Goal: Task Accomplishment & Management: Complete application form

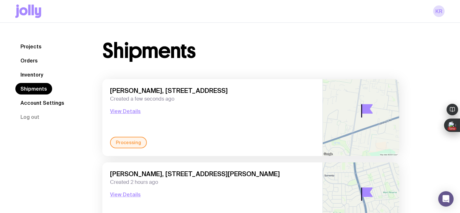
click at [39, 77] on link "Inventory" at bounding box center [31, 75] width 33 height 12
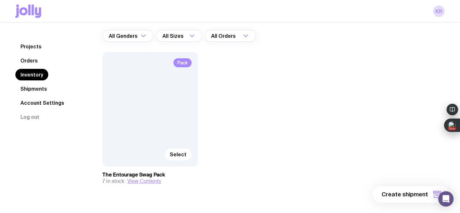
scroll to position [64, 0]
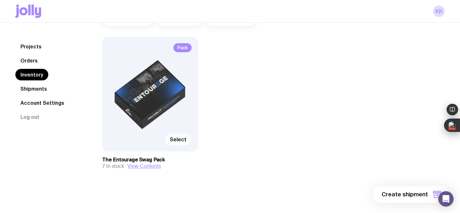
click at [181, 140] on span "Select" at bounding box center [178, 139] width 17 height 6
click at [0, 0] on input "Select" at bounding box center [0, 0] width 0 height 0
click at [418, 194] on span "1 item" at bounding box center [420, 194] width 16 height 8
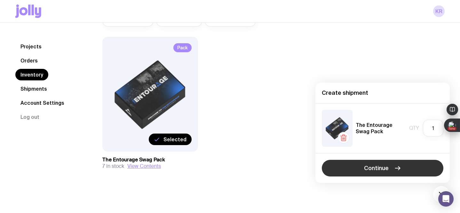
click at [403, 170] on button "Continue" at bounding box center [383, 168] width 122 height 17
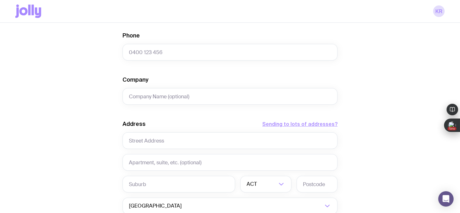
scroll to position [258, 0]
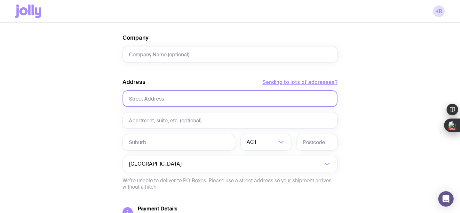
click at [172, 99] on input "text" at bounding box center [230, 98] width 215 height 17
paste input "[STREET_ADDRESS][PERSON_NAME]"
drag, startPoint x: 164, startPoint y: 99, endPoint x: 177, endPoint y: 102, distance: 12.7
click at [177, 102] on input "[STREET_ADDRESS][PERSON_NAME]" at bounding box center [230, 98] width 215 height 17
click at [240, 100] on input "[STREET_ADDRESS][PERSON_NAME]" at bounding box center [230, 98] width 215 height 17
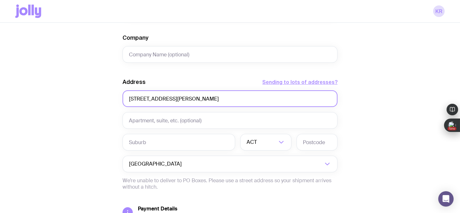
drag, startPoint x: 240, startPoint y: 100, endPoint x: 165, endPoint y: 100, distance: 74.8
click at [165, 100] on input "[STREET_ADDRESS][PERSON_NAME]" at bounding box center [230, 98] width 215 height 17
type input "[STREET_ADDRESS][PERSON_NAME]"
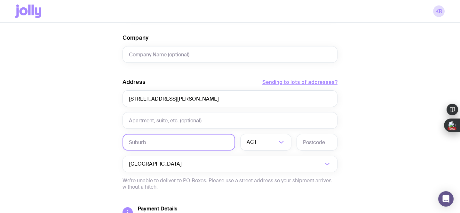
click at [160, 143] on input "text" at bounding box center [179, 142] width 113 height 17
paste input "[STREET_ADDRESS][PERSON_NAME]"
drag, startPoint x: 161, startPoint y: 142, endPoint x: 119, endPoint y: 139, distance: 41.7
click at [119, 139] on div "Create shipment Shipment details 1 The Entourage Swag Pack First Name Last Name…" at bounding box center [229, 33] width 429 height 487
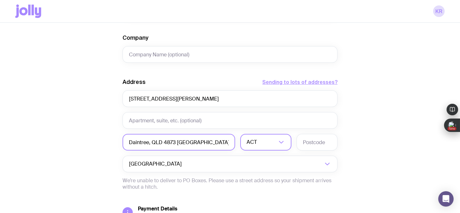
type input "Daintree, QLD 4873 [GEOGRAPHIC_DATA]"
click at [255, 143] on div "ACT" at bounding box center [258, 142] width 37 height 17
click at [261, 200] on li "QLD" at bounding box center [266, 201] width 51 height 14
click at [309, 142] on input "text" at bounding box center [317, 142] width 41 height 17
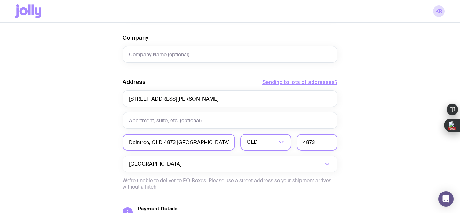
type input "4873"
drag, startPoint x: 205, startPoint y: 144, endPoint x: 148, endPoint y: 143, distance: 56.9
click at [148, 143] on input "Daintree, QLD 4873 [GEOGRAPHIC_DATA]" at bounding box center [179, 142] width 113 height 17
type input "Daintree"
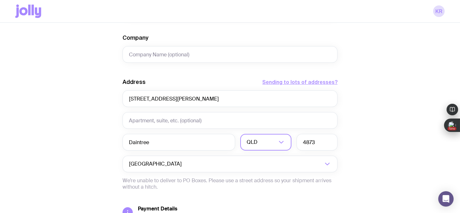
click at [362, 131] on div "Create shipment Shipment details 1 The Entourage Swag Pack First Name Last Name…" at bounding box center [229, 33] width 429 height 487
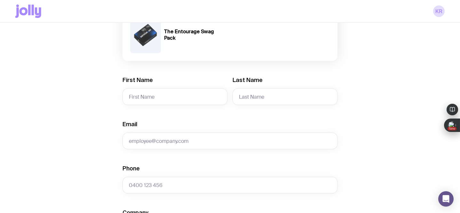
scroll to position [70, 0]
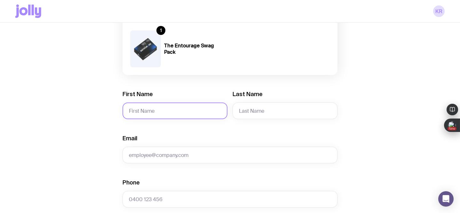
click at [167, 115] on input "First Name" at bounding box center [175, 110] width 105 height 17
paste input "[PERSON_NAME]"
drag, startPoint x: 166, startPoint y: 110, endPoint x: 146, endPoint y: 111, distance: 19.9
click at [146, 111] on input "[PERSON_NAME]" at bounding box center [175, 110] width 105 height 17
type input "[PERSON_NAME]"
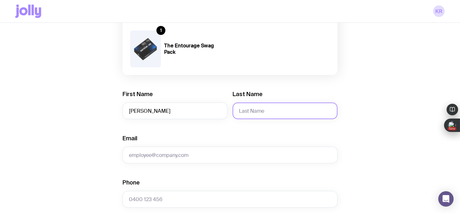
click at [248, 110] on input "Last Name" at bounding box center [285, 110] width 105 height 17
paste input "[PERSON_NAME]"
drag, startPoint x: 258, startPoint y: 111, endPoint x: 236, endPoint y: 110, distance: 22.7
click at [236, 110] on input "[PERSON_NAME]" at bounding box center [285, 110] width 105 height 17
type input "[PERSON_NAME]"
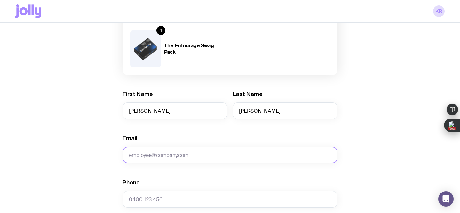
click at [174, 153] on input "Email" at bounding box center [230, 154] width 215 height 17
paste input "[EMAIL_ADDRESS][DOMAIN_NAME]"
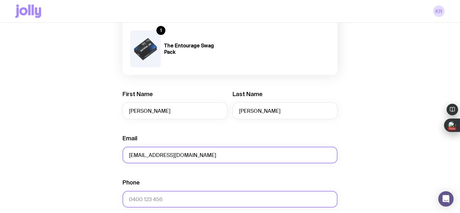
type input "[EMAIL_ADDRESS][DOMAIN_NAME]"
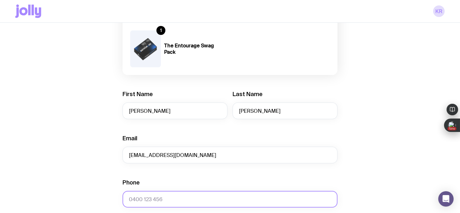
click at [160, 199] on input "Phone" at bounding box center [230, 199] width 215 height 17
paste input "481 988 307"
click at [129, 200] on input "481 988 307" at bounding box center [230, 199] width 215 height 17
type input "0481 988 307"
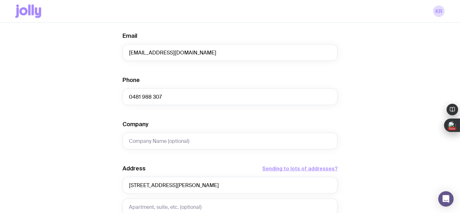
click at [378, 160] on div "Create shipment Shipment details 1 The Entourage Swag Pack First Name [PERSON_N…" at bounding box center [229, 119] width 429 height 487
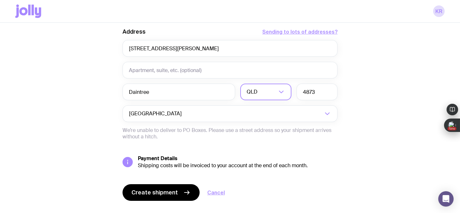
scroll to position [311, 0]
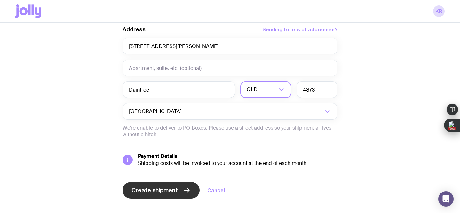
click at [147, 190] on span "Create shipment" at bounding box center [154, 190] width 46 height 8
